Goal: Task Accomplishment & Management: Manage account settings

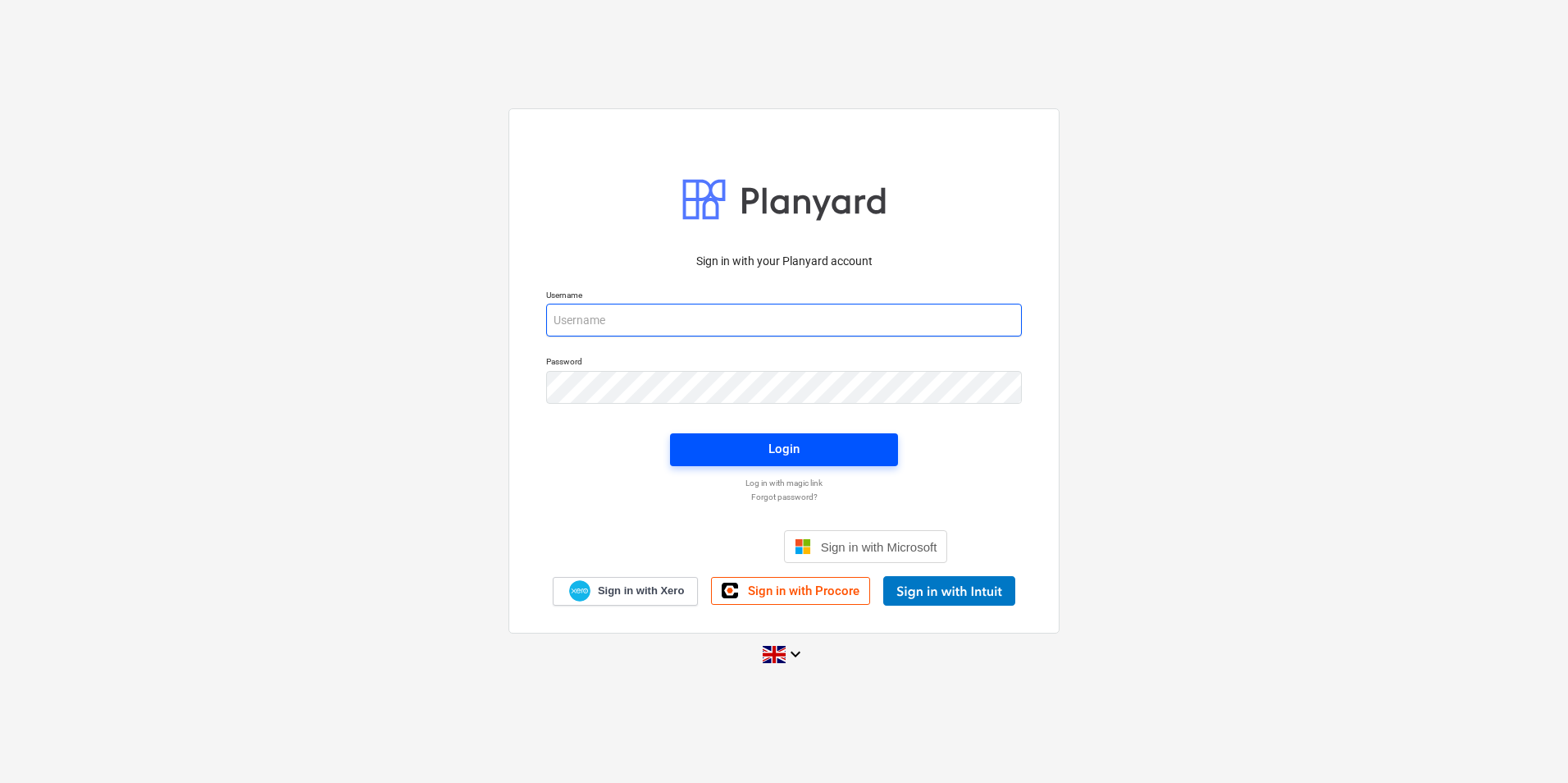
type input "[PERSON_NAME][EMAIL_ADDRESS][PERSON_NAME][DOMAIN_NAME]"
click at [719, 458] on span "Login" at bounding box center [784, 449] width 188 height 22
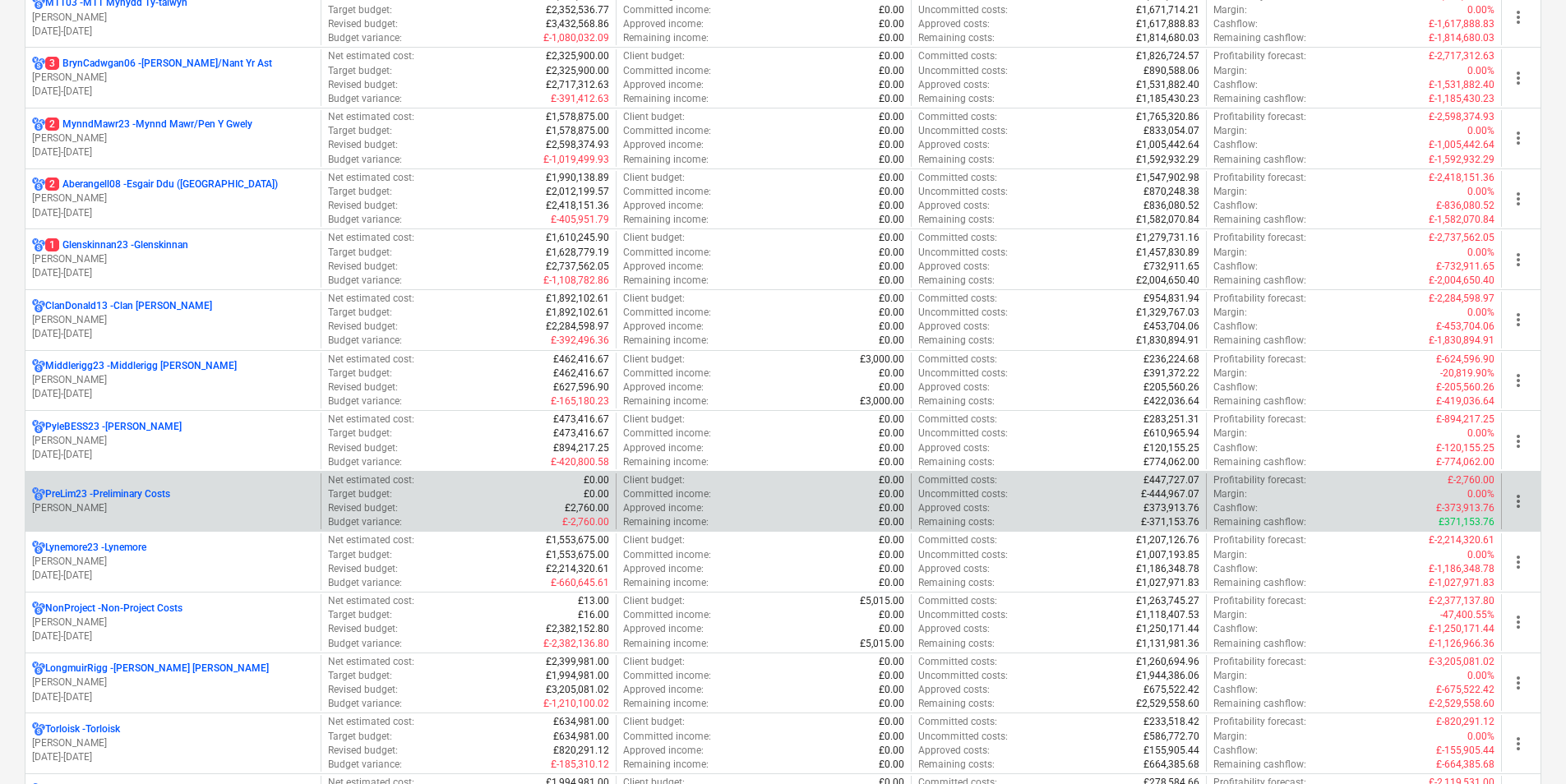
scroll to position [739, 0]
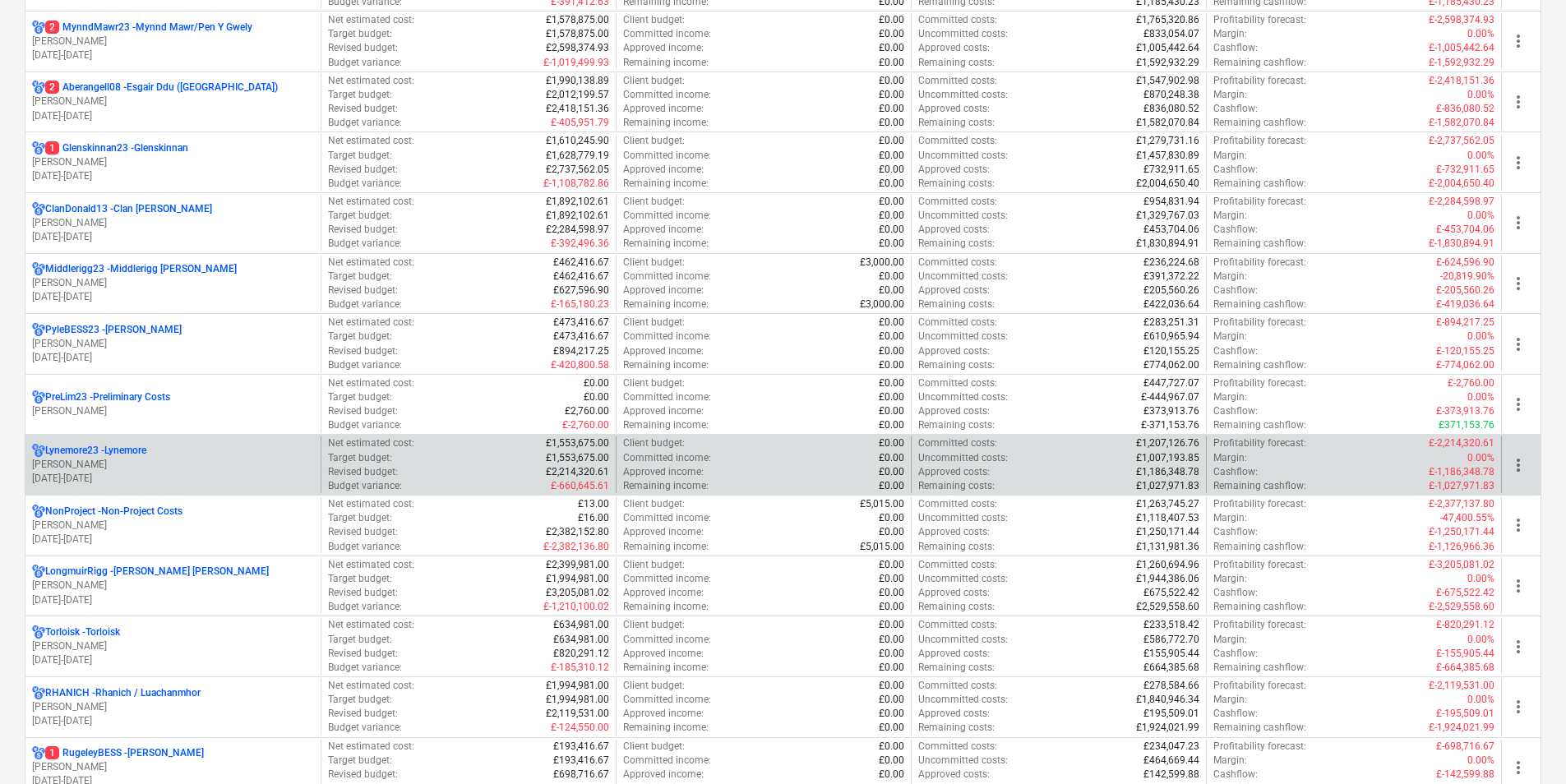
click at [122, 447] on p "Lynemore23 - Lynemore" at bounding box center [96, 450] width 101 height 14
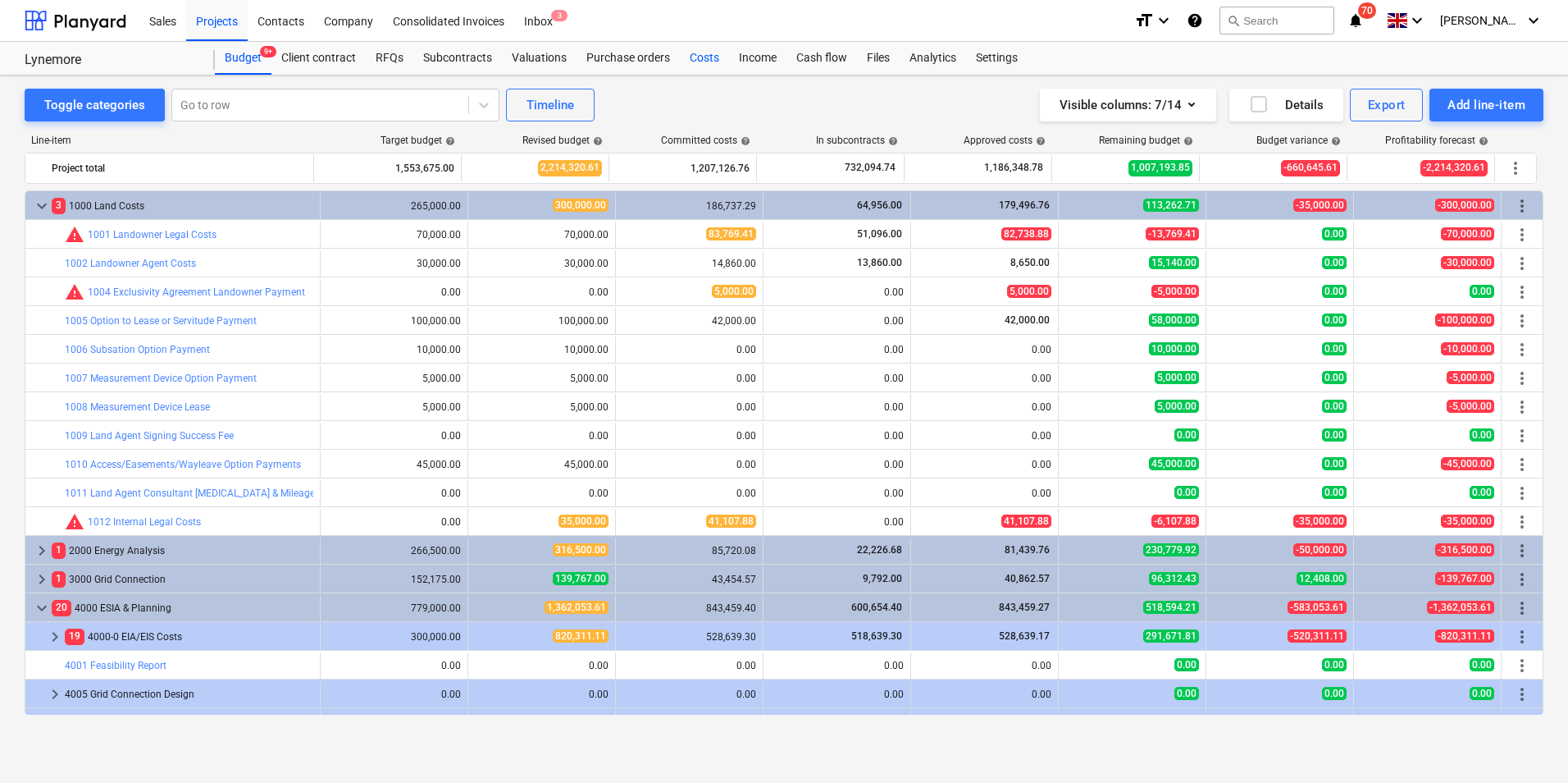
click at [708, 59] on div "Costs" at bounding box center [704, 58] width 50 height 33
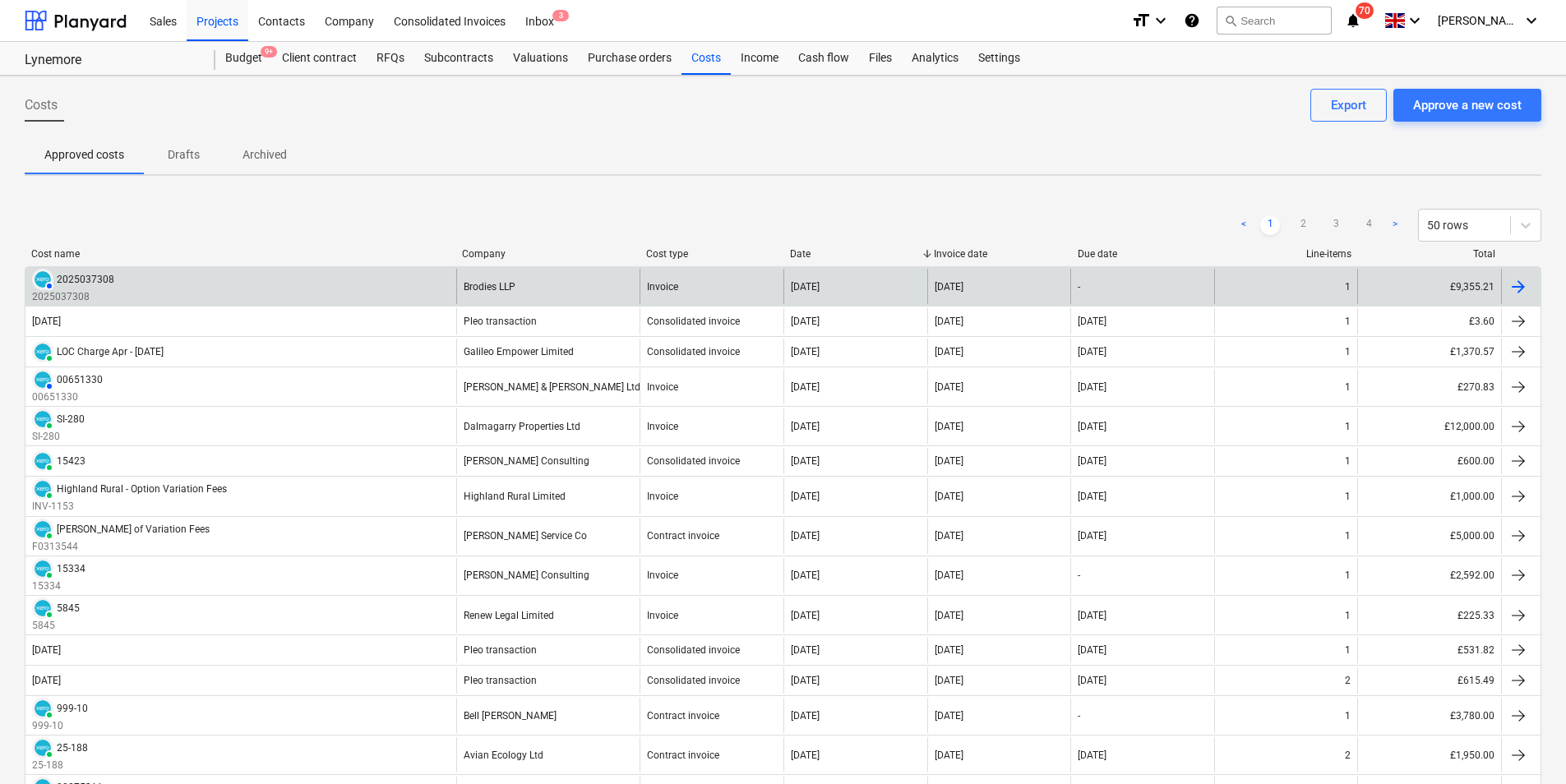
click at [291, 297] on div "AUTHORISED 2025037308 2025037308" at bounding box center [240, 286] width 431 height 36
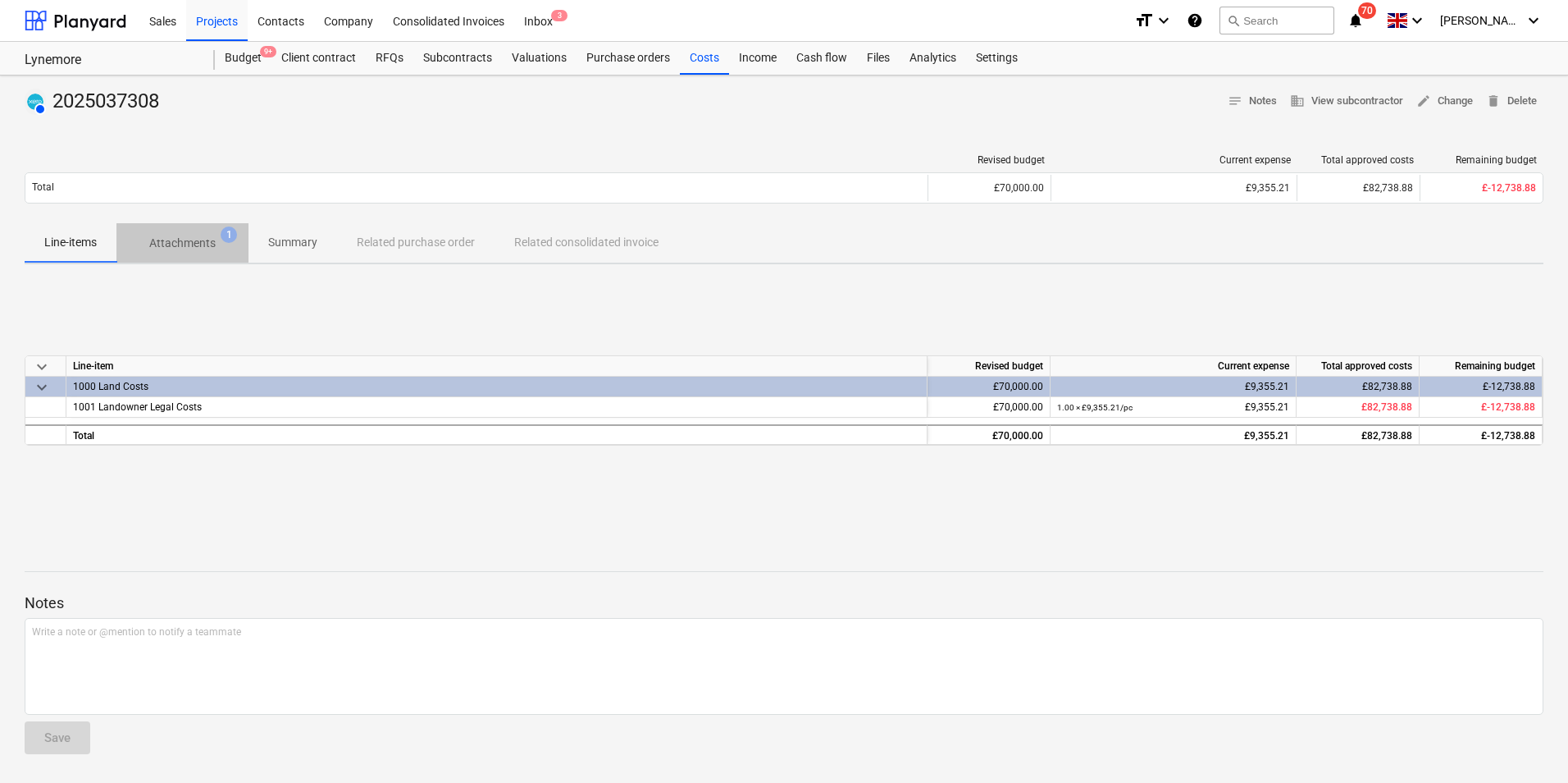
click at [188, 235] on p "Attachments" at bounding box center [182, 244] width 66 height 17
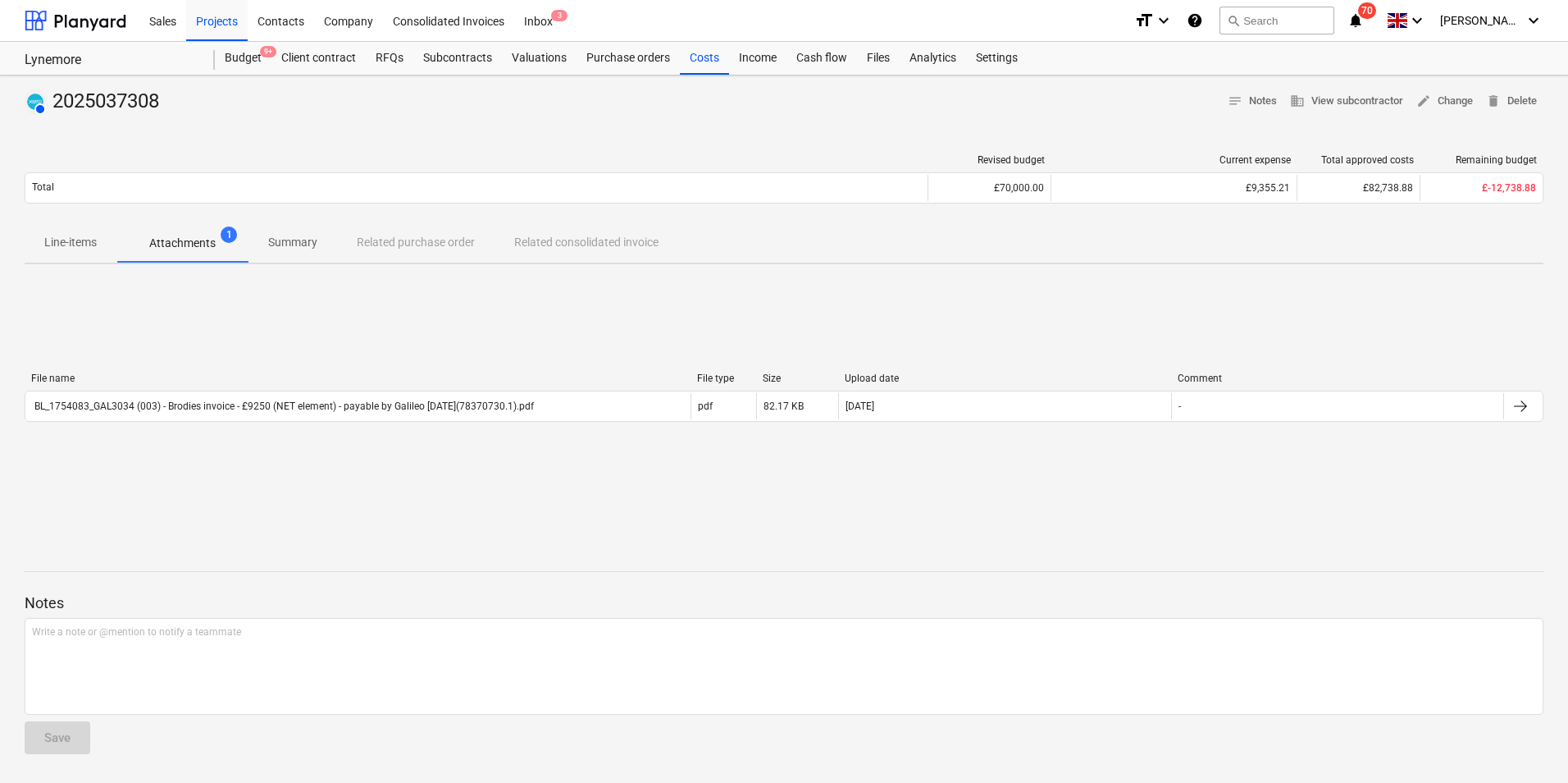
click at [777, 334] on div "File name File type Size Upload date Comment BL_1754083_GAL3034 (003) - Brodies…" at bounding box center [784, 400] width 1518 height 246
